Goal: Task Accomplishment & Management: Manage account settings

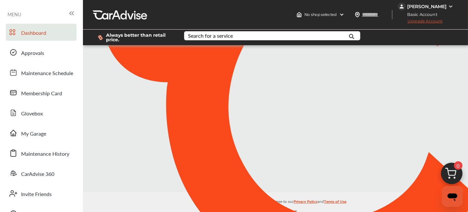
click at [409, 5] on div "[PERSON_NAME]" at bounding box center [426, 7] width 39 height 6
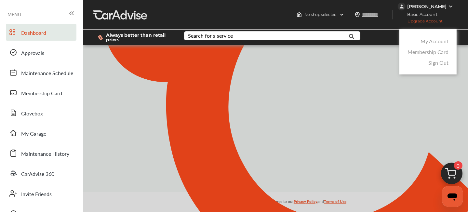
click at [424, 45] on link "My Account" at bounding box center [434, 40] width 28 height 7
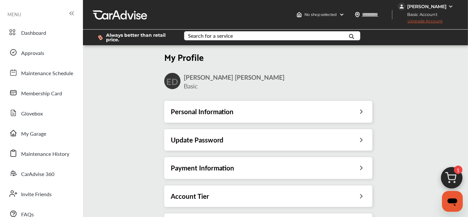
click at [208, 169] on h3 "Payment Information" at bounding box center [203, 167] width 64 height 8
